Goal: Task Accomplishment & Management: Manage account settings

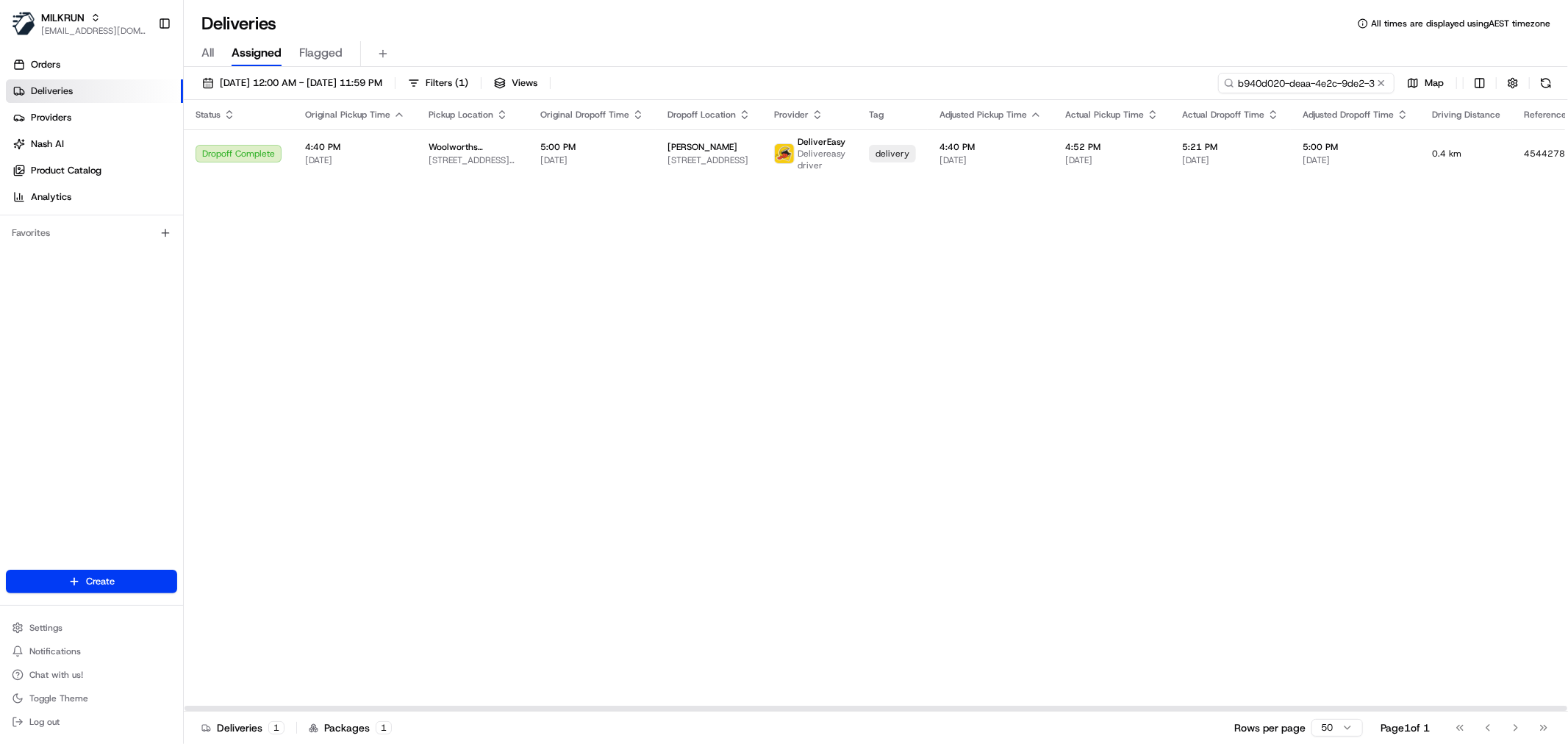
click at [1306, 83] on input "b940d020-deaa-4e2c-9de2-30bbb5220121" at bounding box center [1307, 82] width 177 height 20
paste input "e4ea9af8-61f5-4f06-820d-f2d00457a146"
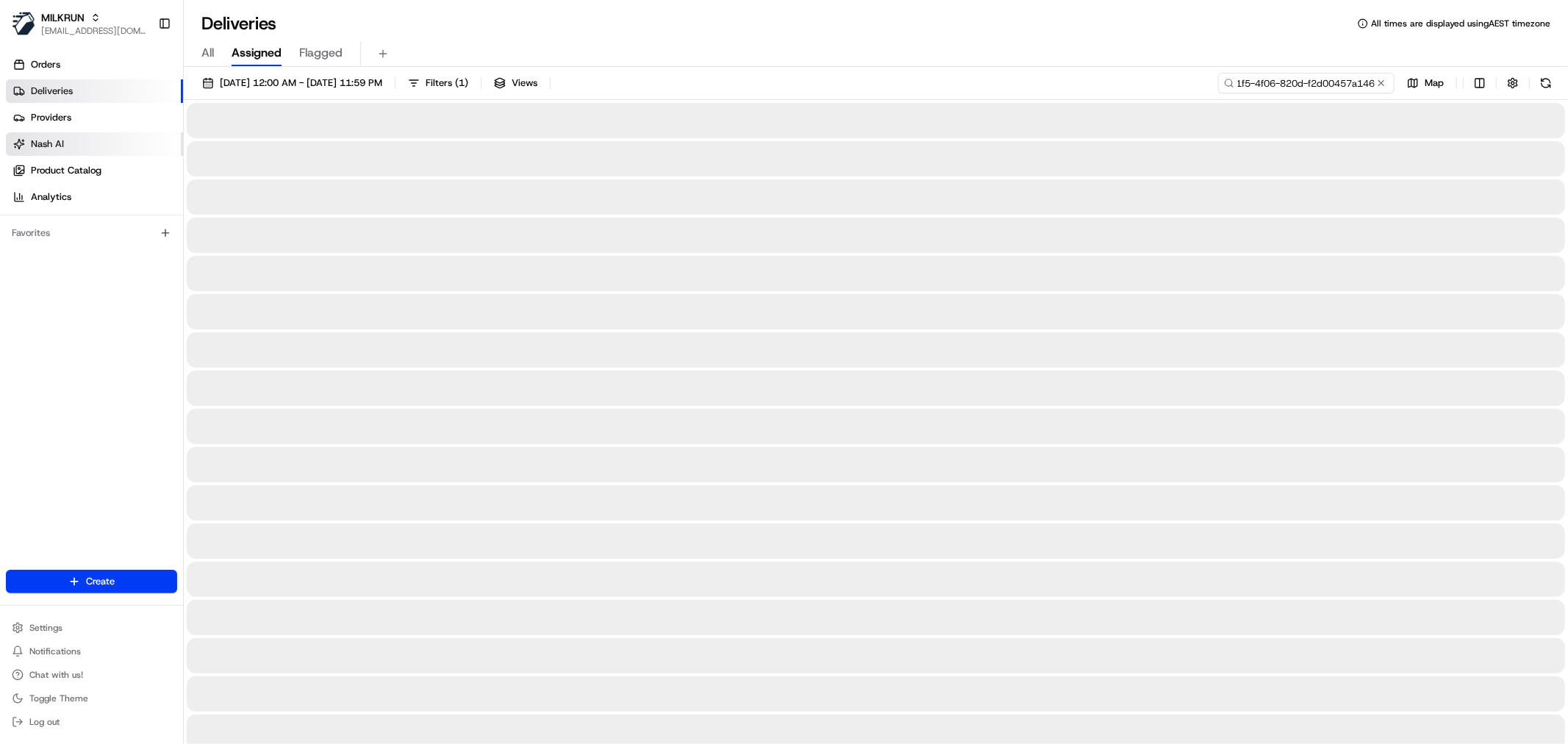
type input "e4ea9af8-61f5-4f06-820d-f2d00457a146"
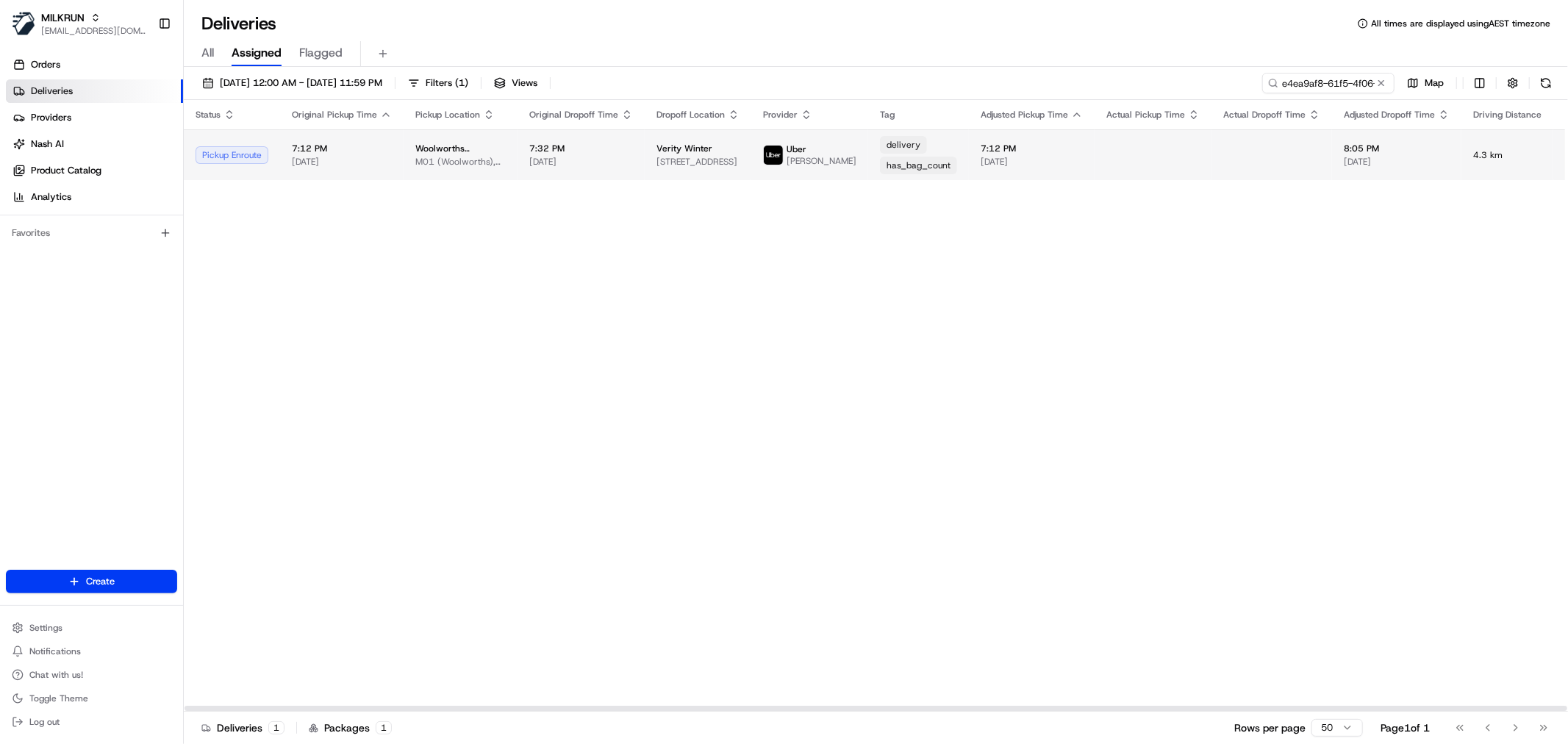
click at [529, 153] on span "7:32 PM" at bounding box center [580, 148] width 103 height 11
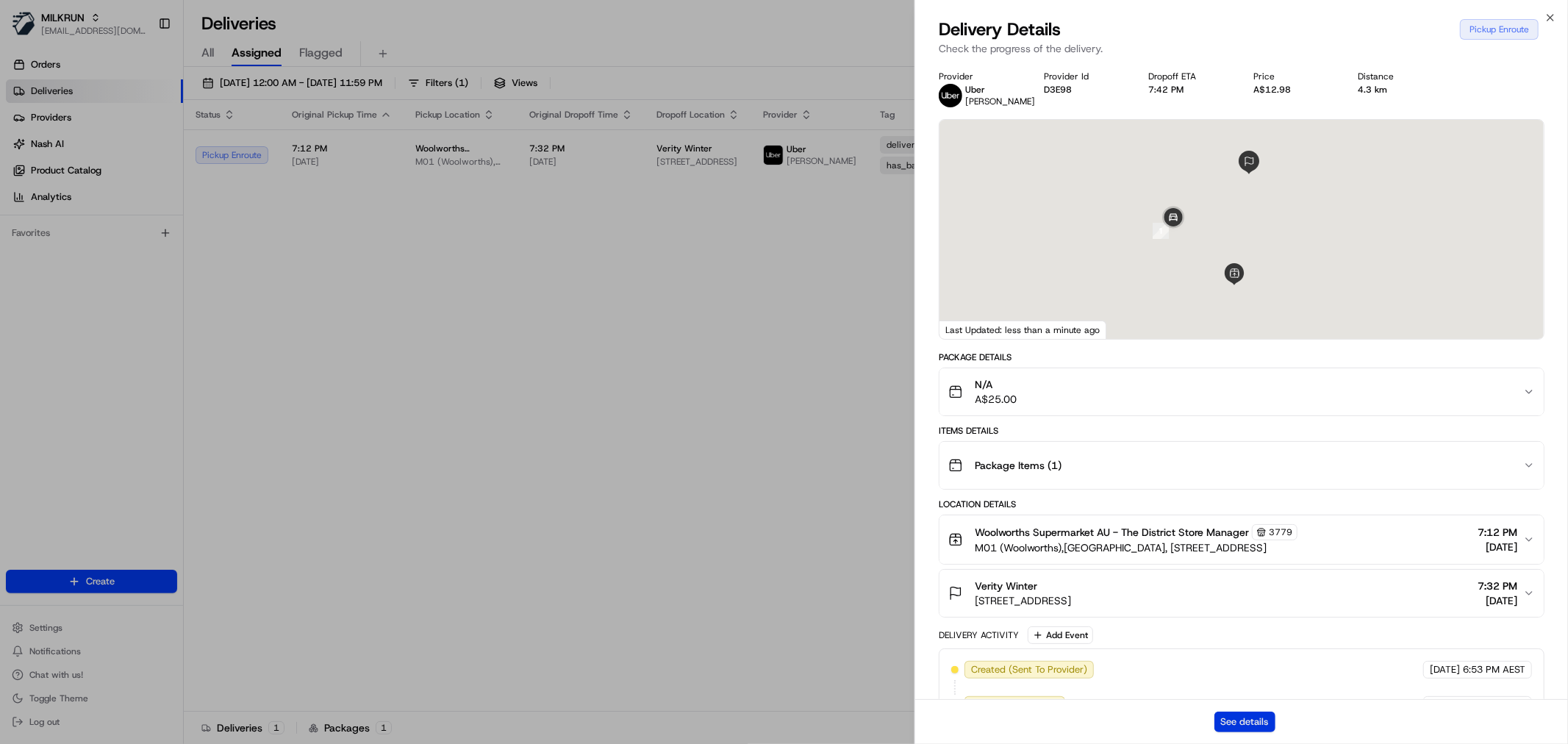
click at [1267, 722] on button "See details" at bounding box center [1245, 722] width 61 height 20
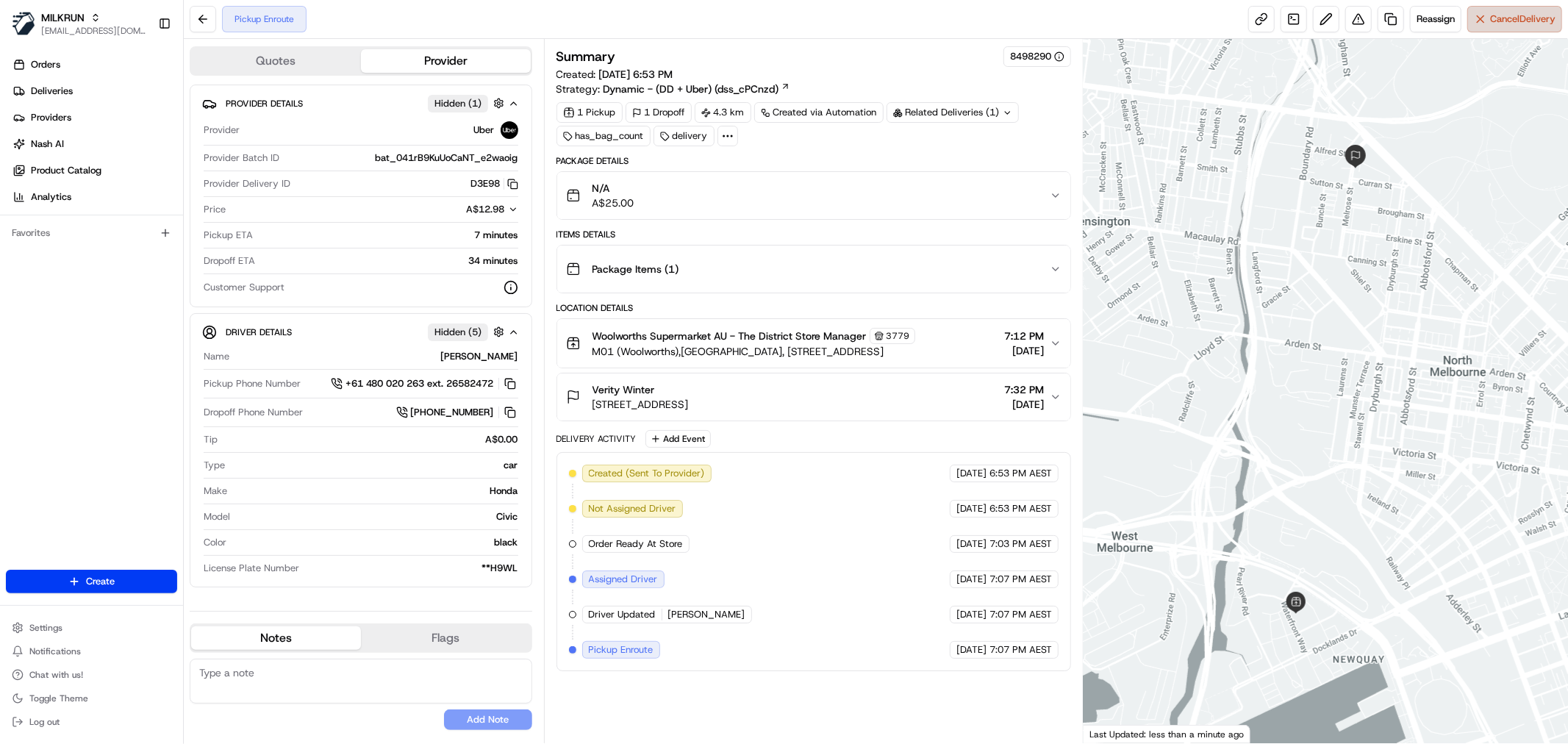
click at [1493, 32] on button "Cancel Delivery" at bounding box center [1514, 19] width 95 height 27
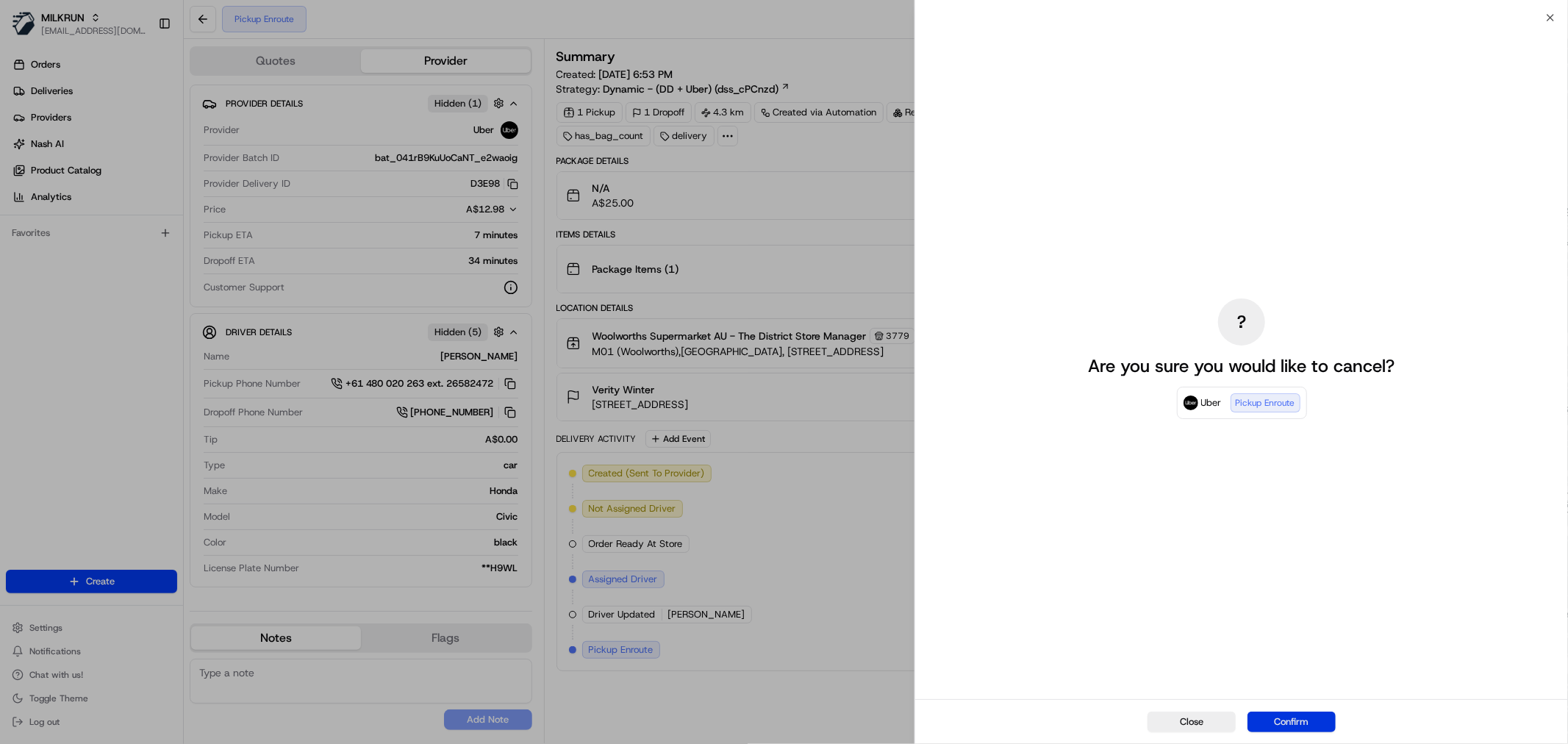
click at [1297, 718] on button "Confirm" at bounding box center [1292, 722] width 88 height 20
